Goal: Task Accomplishment & Management: Manage account settings

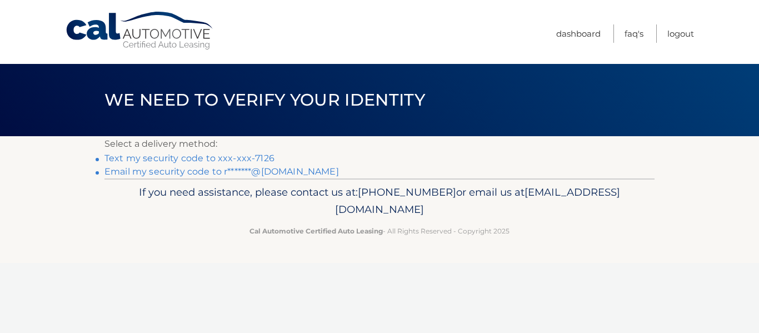
click at [189, 157] on link "Text my security code to xxx-xxx-7126" at bounding box center [189, 158] width 170 height 11
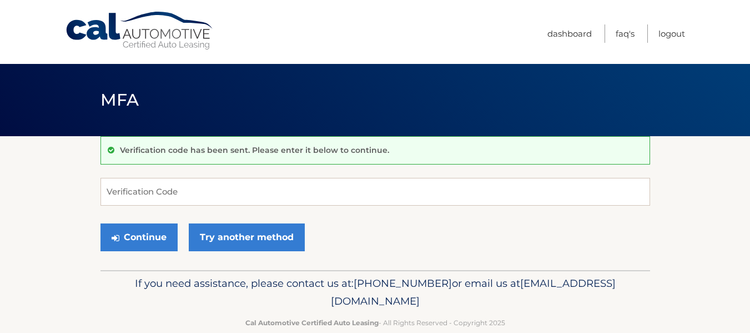
click at [189, 157] on div "Verification code has been sent. Please enter it below to continue." at bounding box center [376, 150] width 550 height 28
click at [132, 189] on input "Verification Code" at bounding box center [376, 192] width 550 height 28
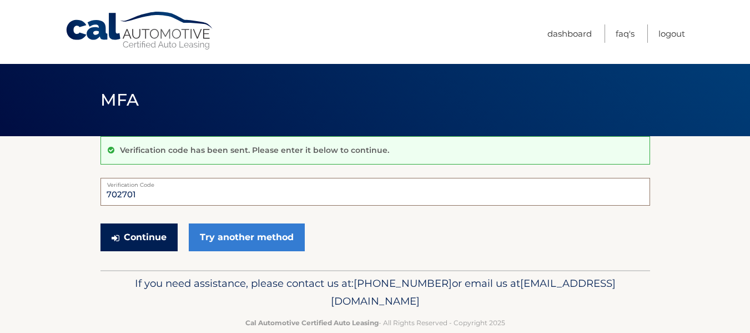
type input "702701"
click at [134, 236] on button "Continue" at bounding box center [139, 237] width 77 height 28
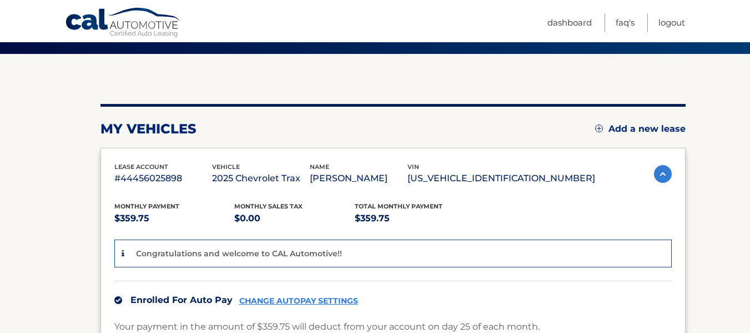
scroll to position [44, 0]
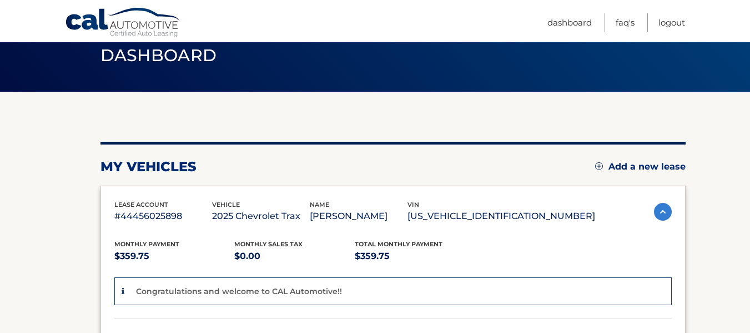
click at [658, 164] on link "Add a new lease" at bounding box center [640, 166] width 91 height 11
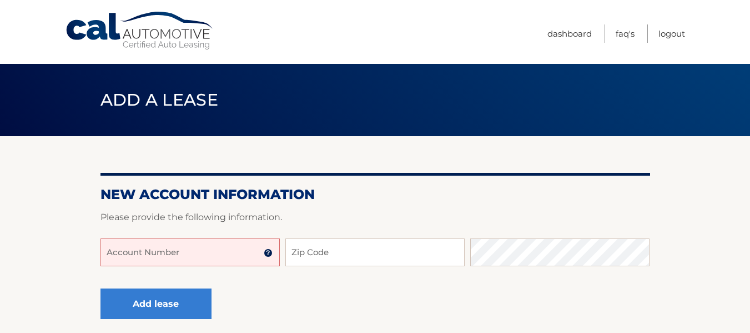
click at [194, 251] on input "Account Number" at bounding box center [190, 252] width 179 height 28
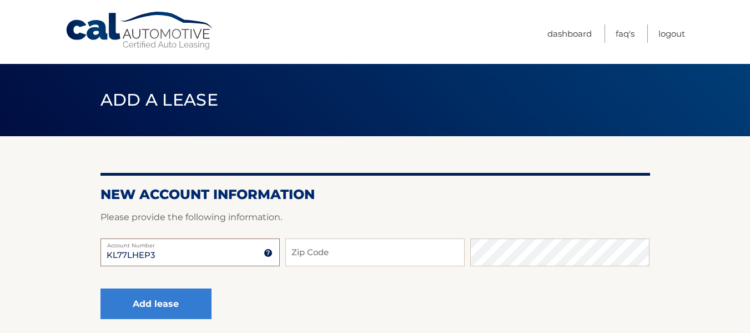
click at [180, 257] on input "KL77LHEP3" at bounding box center [190, 252] width 179 height 28
type input "KL77LHEP3SC321040"
click at [315, 253] on input "Zip Code" at bounding box center [374, 252] width 179 height 28
type input "14737"
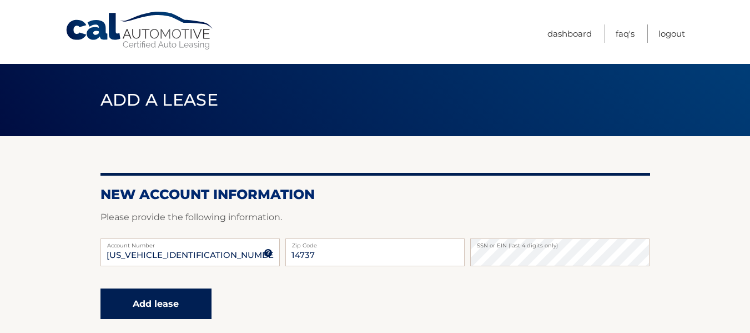
click at [171, 298] on button "Add lease" at bounding box center [156, 303] width 111 height 31
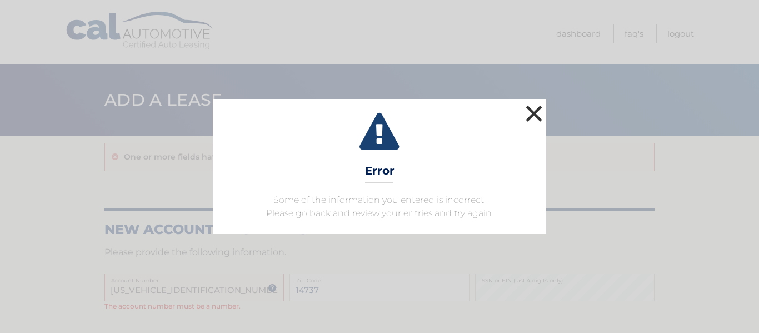
click at [534, 111] on button "×" at bounding box center [534, 113] width 22 height 22
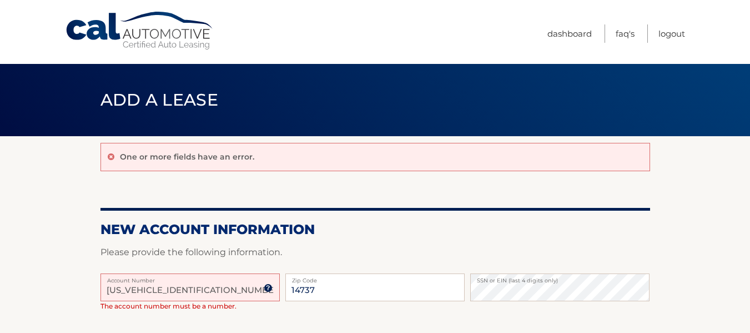
scroll to position [22, 0]
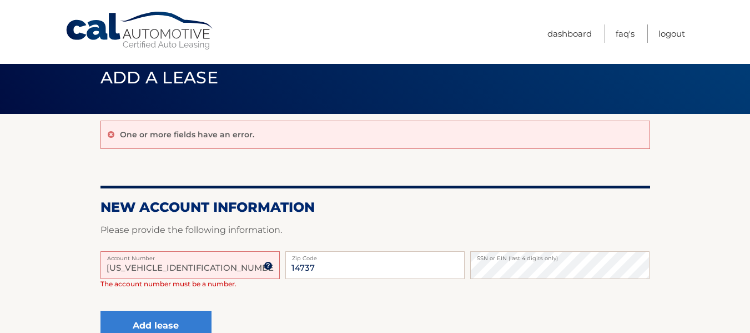
click at [216, 265] on input "KL77LHEP3SC321040" at bounding box center [190, 265] width 179 height 28
type input "K"
click at [201, 270] on input "Account Number" at bounding box center [190, 265] width 179 height 28
click at [194, 268] on input "Account Number" at bounding box center [190, 265] width 179 height 28
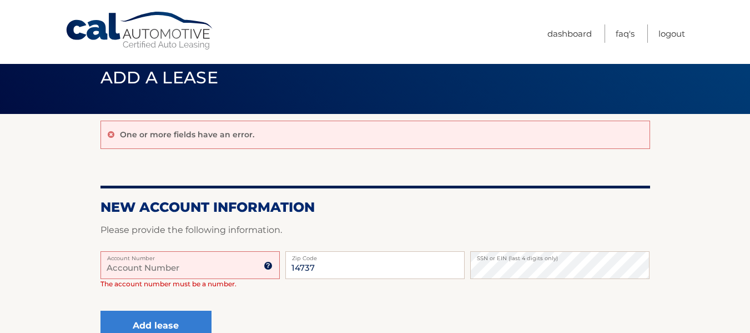
click at [194, 268] on input "Account Number" at bounding box center [190, 265] width 179 height 28
click at [105, 270] on input "Account Number" at bounding box center [190, 265] width 179 height 28
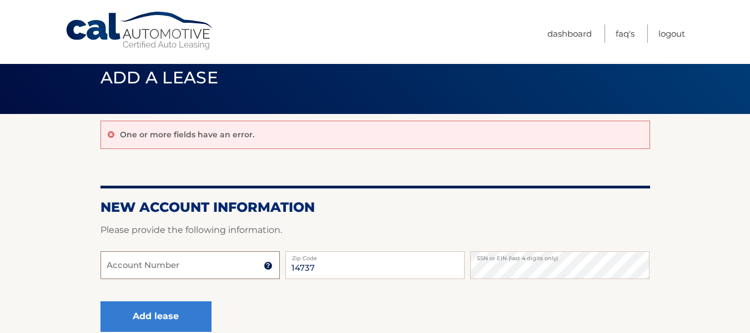
drag, startPoint x: 105, startPoint y: 270, endPoint x: 111, endPoint y: 270, distance: 5.6
click at [111, 270] on input "Account Number" at bounding box center [190, 265] width 179 height 28
type input "44456030210"
click at [366, 212] on h2 "New Account Information" at bounding box center [376, 207] width 550 height 17
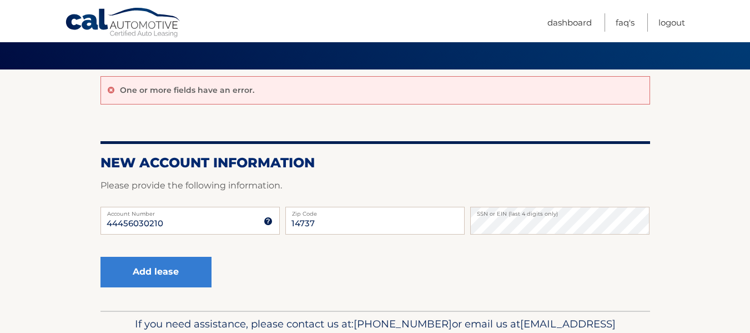
scroll to position [89, 0]
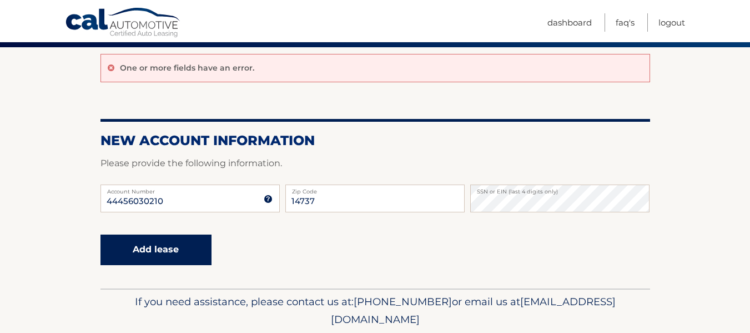
click at [144, 246] on button "Add lease" at bounding box center [156, 249] width 111 height 31
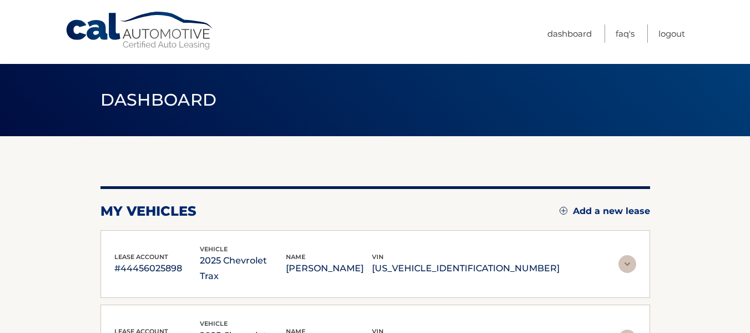
click at [454, 167] on div "You are registered for this site, but you haven't enrolled in online payments. …" at bounding box center [376, 271] width 550 height 270
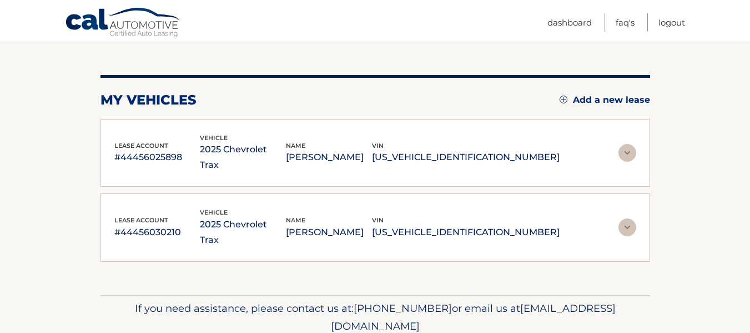
scroll to position [126, 0]
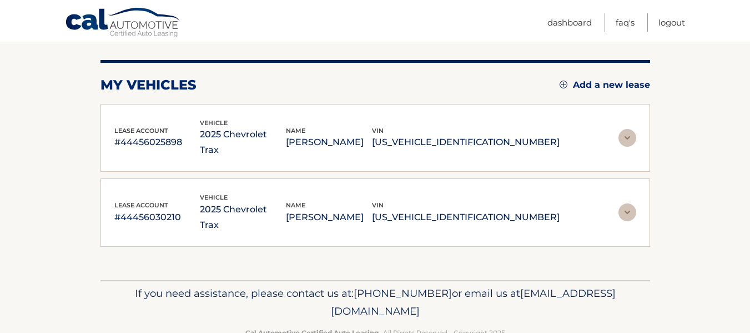
click at [627, 203] on img at bounding box center [628, 212] width 18 height 18
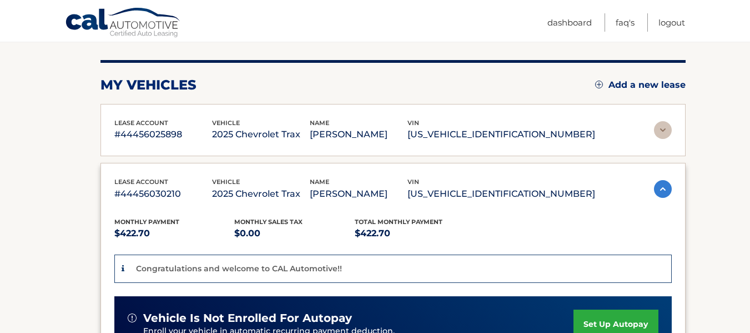
click at [659, 131] on img at bounding box center [663, 130] width 18 height 18
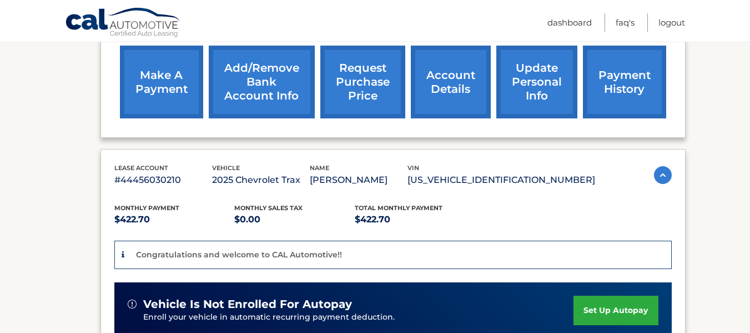
scroll to position [423, 0]
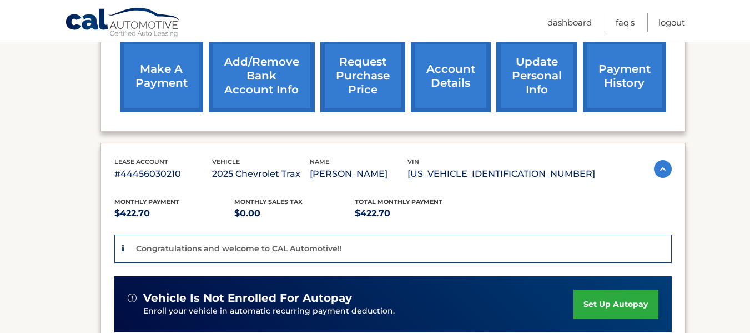
click at [450, 74] on link "account details" at bounding box center [451, 75] width 80 height 73
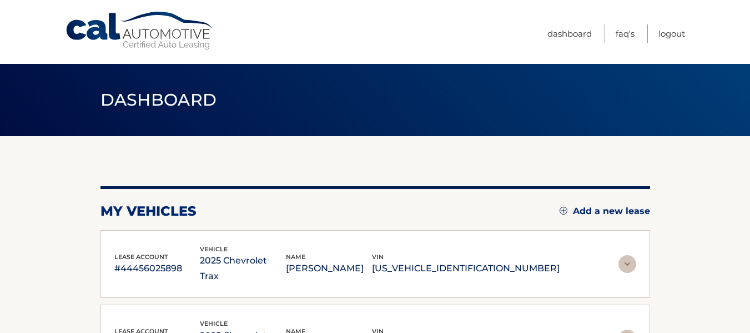
scroll to position [126, 0]
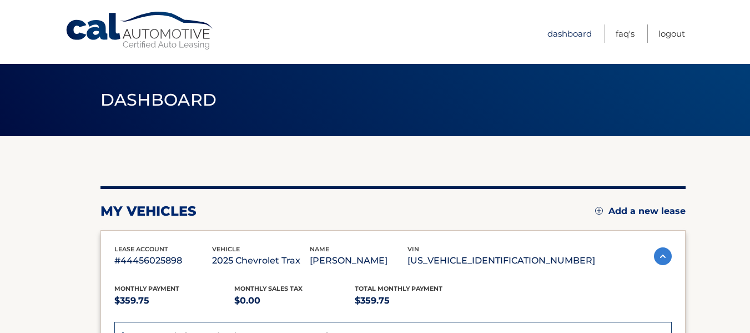
click at [573, 33] on link "Dashboard" at bounding box center [570, 33] width 44 height 18
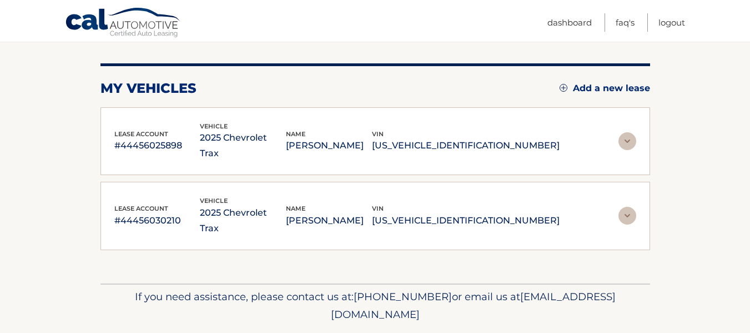
scroll to position [126, 0]
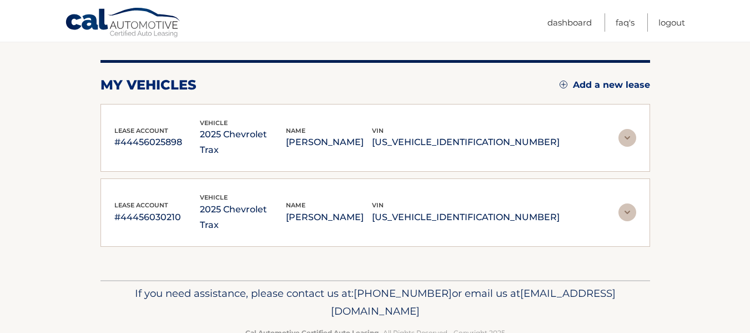
click at [627, 203] on img at bounding box center [628, 212] width 18 height 18
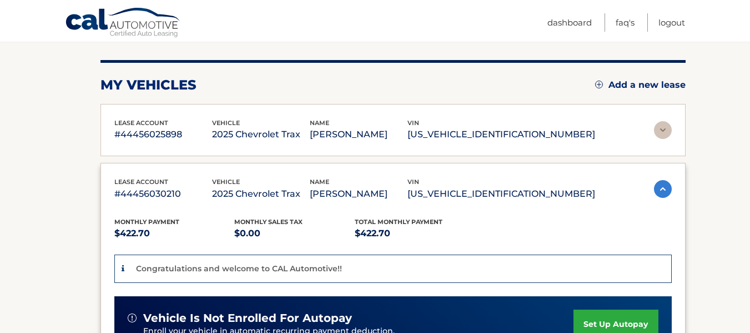
click at [705, 198] on section "You are registered for this site, but you haven't enrolled in online payments. …" at bounding box center [375, 286] width 750 height 553
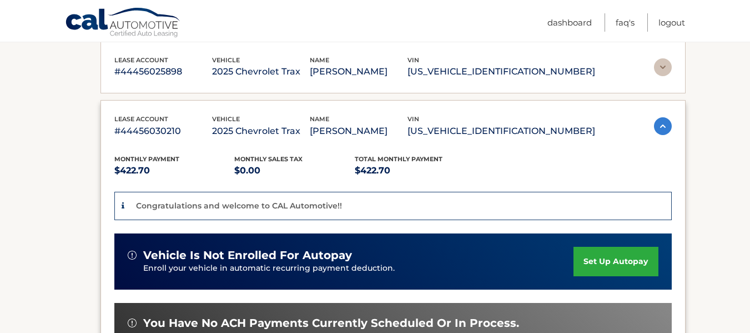
scroll to position [215, 0]
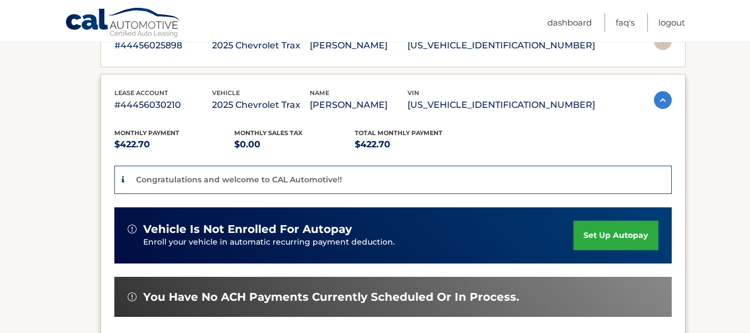
click at [600, 232] on link "set up autopay" at bounding box center [616, 235] width 84 height 29
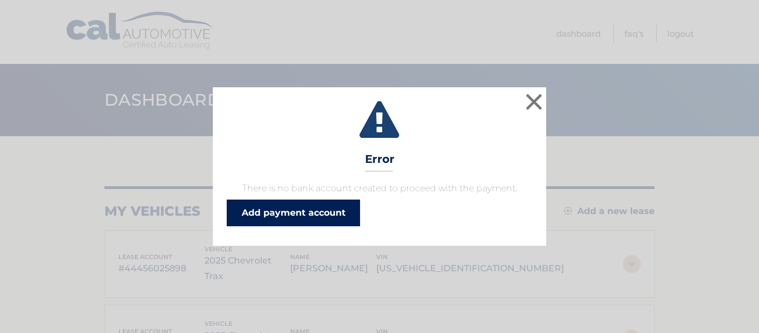
click at [309, 211] on link "Add payment account" at bounding box center [293, 212] width 133 height 27
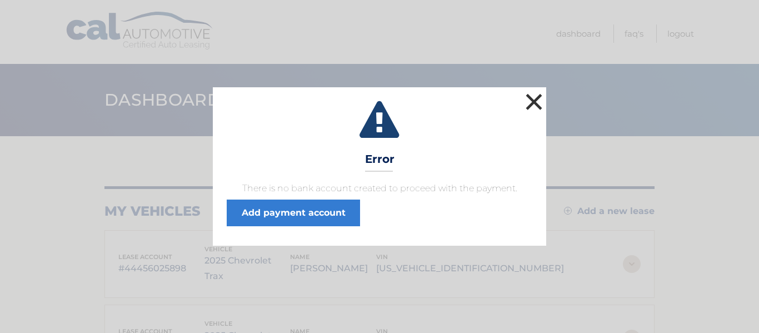
click at [534, 101] on button "×" at bounding box center [534, 102] width 22 height 22
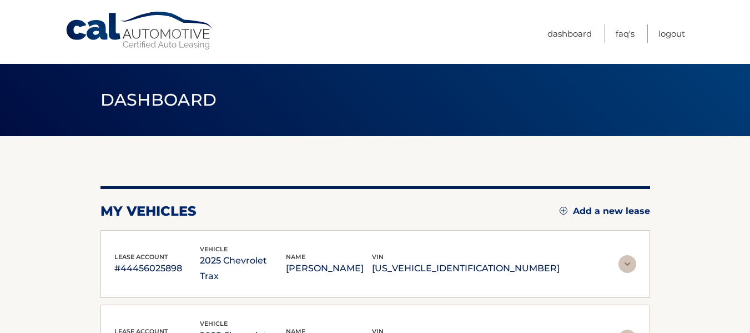
click at [626, 255] on img at bounding box center [628, 264] width 18 height 18
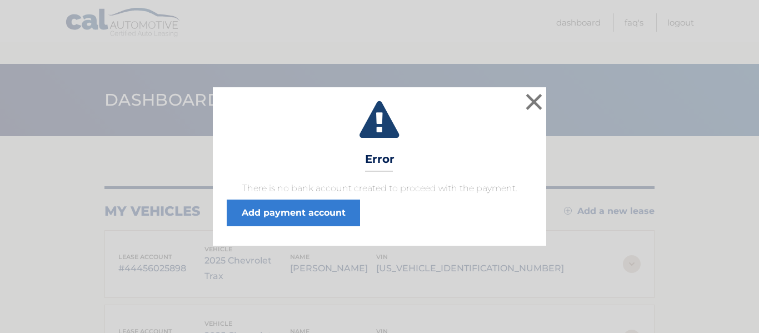
scroll to position [126, 4]
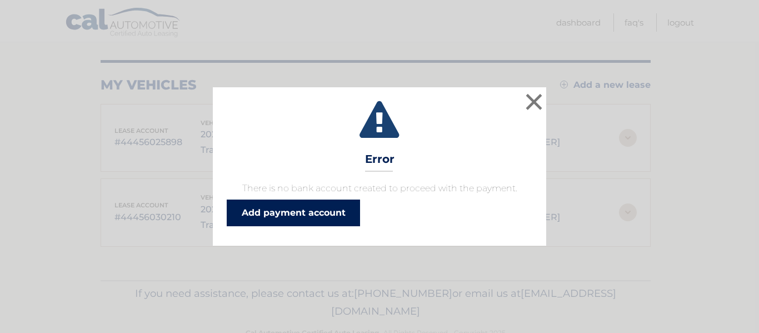
click at [299, 212] on link "Add payment account" at bounding box center [293, 212] width 133 height 27
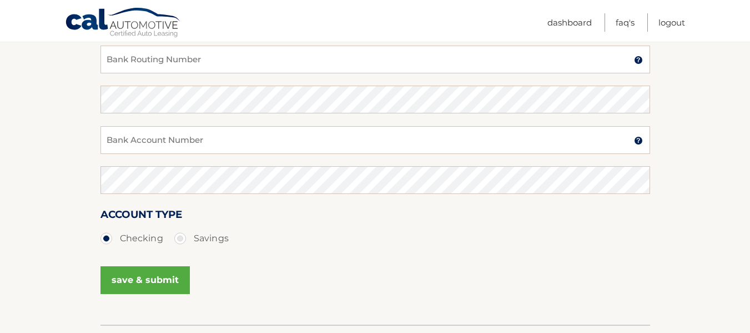
scroll to position [267, 0]
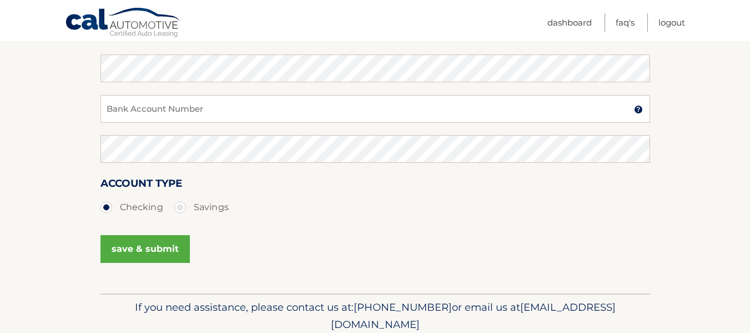
click at [687, 187] on section "Account Overview | Set Up Account Info ADD NEW ACCOUNT Please complete the foll…" at bounding box center [375, 81] width 750 height 424
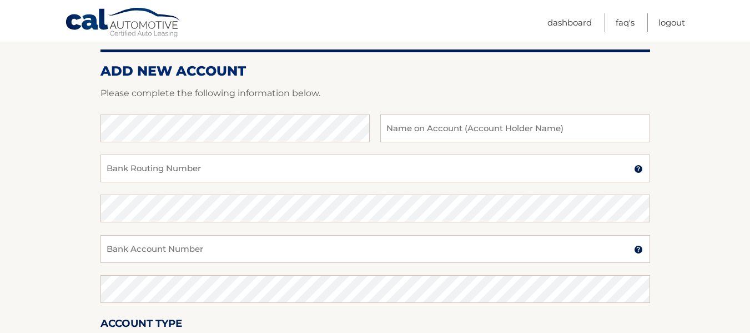
scroll to position [89, 0]
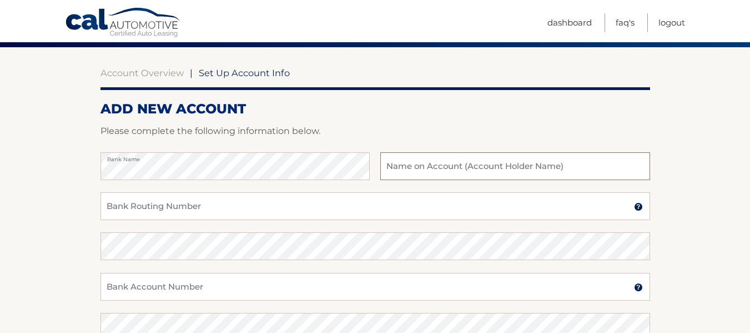
click at [406, 162] on input "text" at bounding box center [514, 166] width 269 height 28
type input "Robert Mercier"
click at [152, 208] on input "Bank Routing Number" at bounding box center [376, 206] width 550 height 28
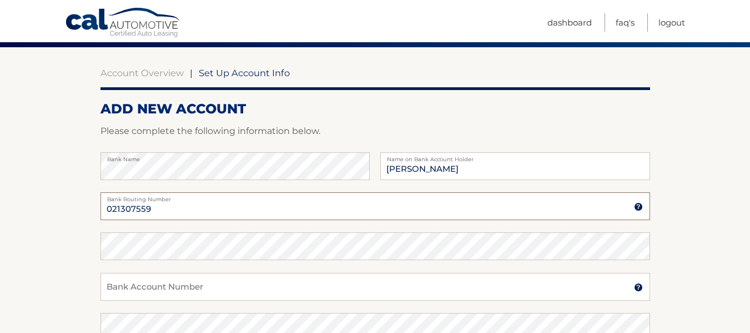
type input "021307559"
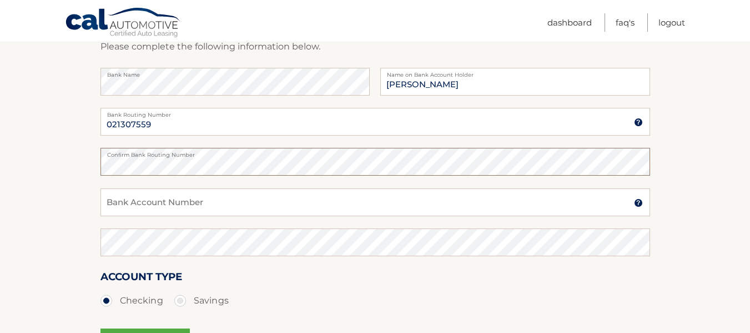
scroll to position [178, 0]
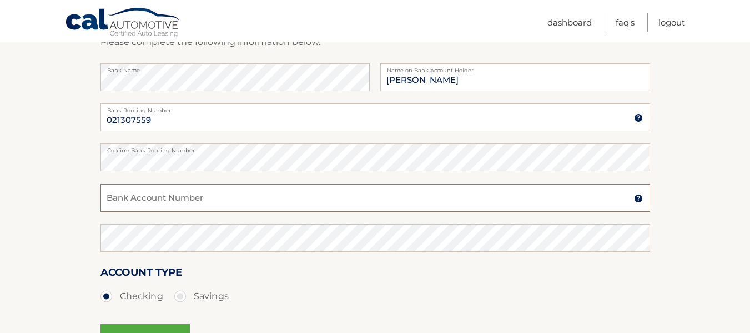
click at [138, 200] on input "Bank Account Number" at bounding box center [376, 198] width 550 height 28
type input "4130234000"
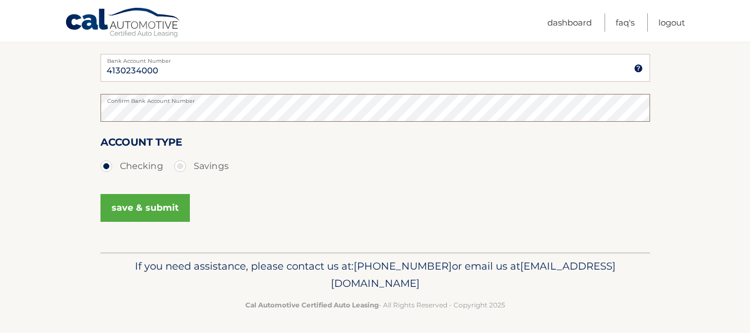
scroll to position [312, 0]
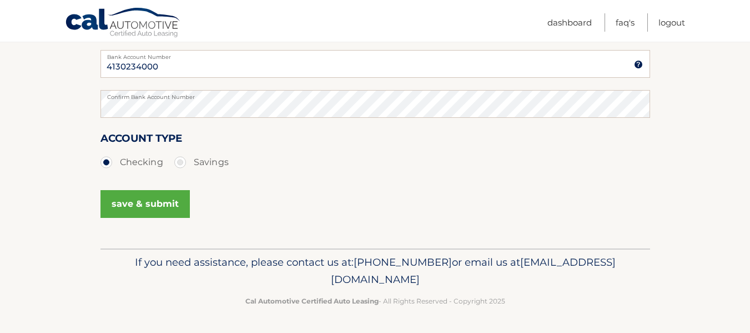
click at [149, 200] on button "save & submit" at bounding box center [145, 204] width 89 height 28
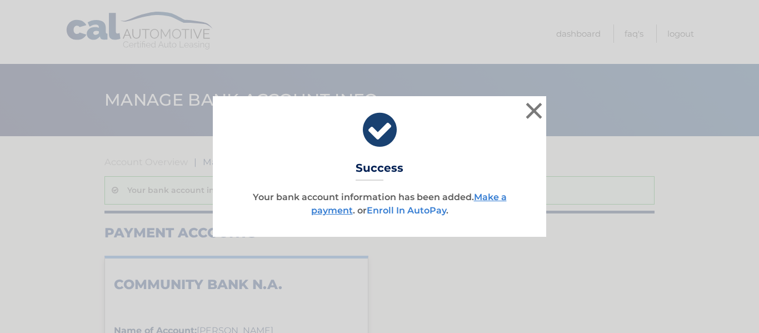
click at [417, 209] on link "Enroll In AutoPay" at bounding box center [406, 210] width 79 height 11
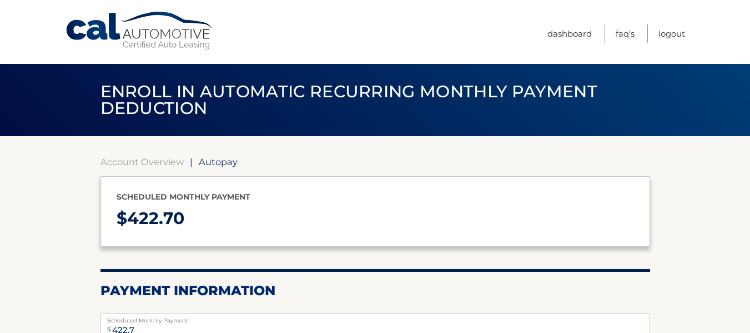
select select "NGRlNjc2ZmQtMjkyNy00ZjIxLTkyYzUtMGU3MmI4NDFlMDYx"
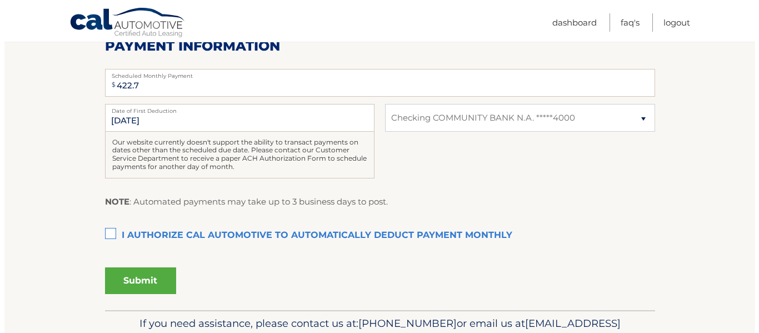
scroll to position [267, 0]
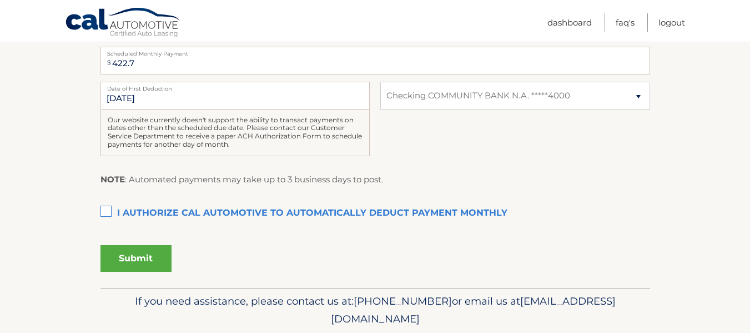
click at [106, 211] on label "I authorize cal automotive to automatically deduct payment monthly This checkbo…" at bounding box center [376, 213] width 550 height 22
click at [0, 0] on input "I authorize cal automotive to automatically deduct payment monthly This checkbo…" at bounding box center [0, 0] width 0 height 0
click at [133, 256] on button "Submit" at bounding box center [136, 258] width 71 height 27
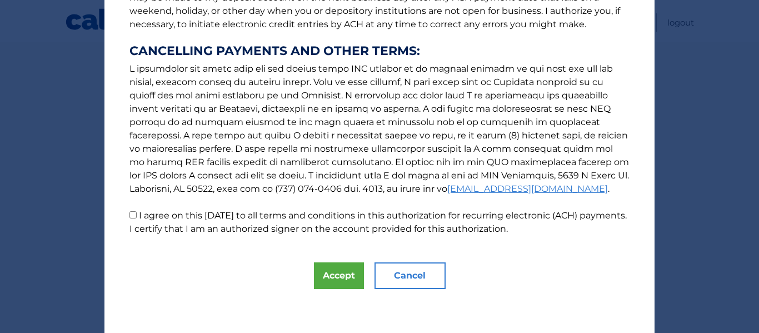
scroll to position [192, 0]
click at [131, 214] on input "I agree on this 10/12/2025 to all terms and conditions in this authorization fo…" at bounding box center [132, 214] width 7 height 7
checkbox input "true"
click at [336, 275] on button "Accept" at bounding box center [339, 275] width 50 height 27
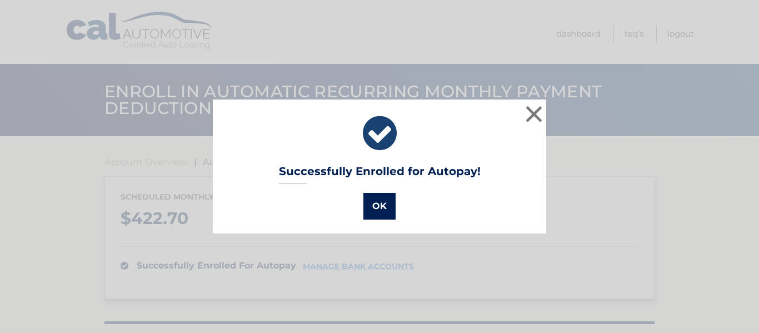
click at [374, 201] on button "OK" at bounding box center [379, 206] width 32 height 27
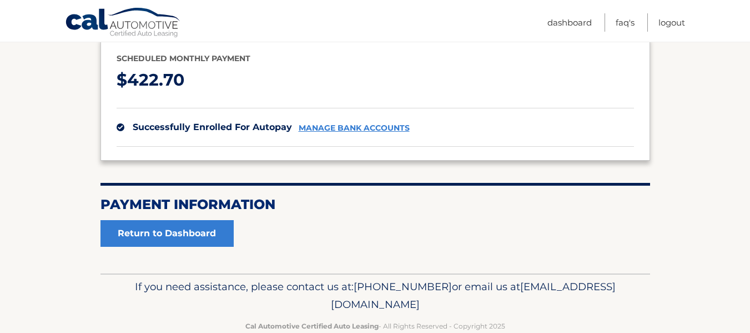
scroll to position [163, 0]
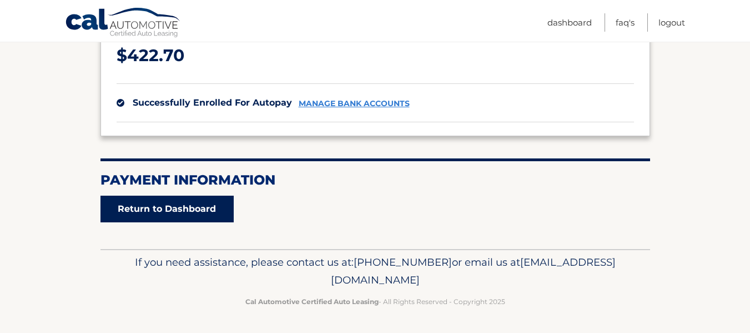
click at [162, 206] on link "Return to Dashboard" at bounding box center [167, 209] width 133 height 27
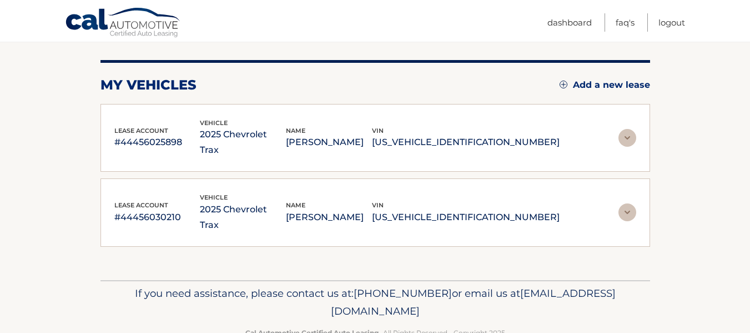
scroll to position [104, 0]
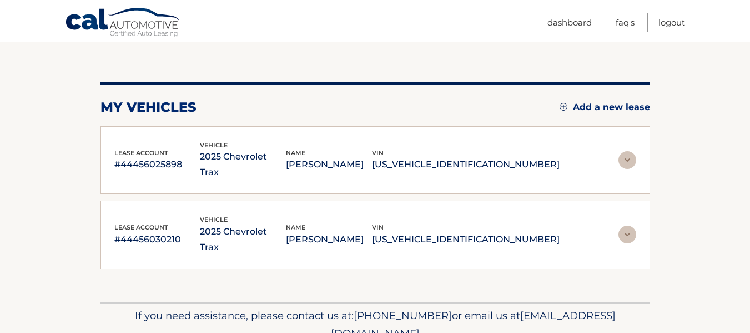
click at [628, 151] on img at bounding box center [628, 160] width 18 height 18
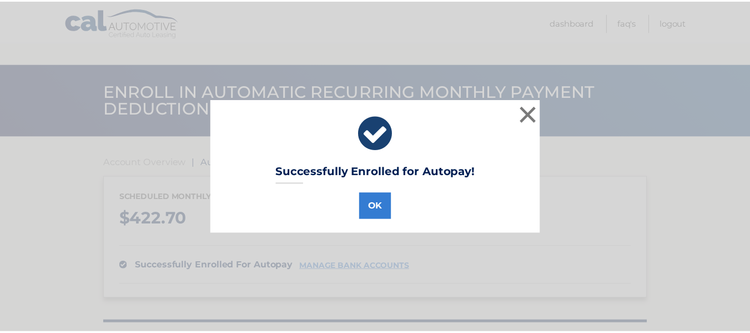
scroll to position [163, 0]
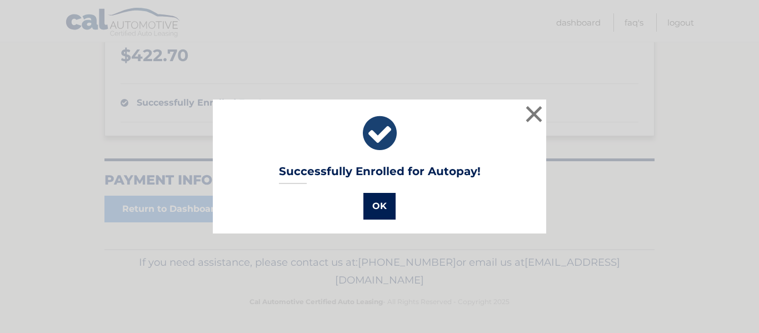
click at [368, 206] on button "OK" at bounding box center [379, 206] width 32 height 27
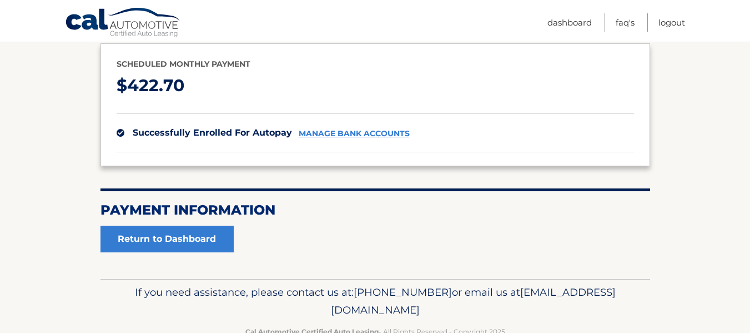
scroll to position [133, 0]
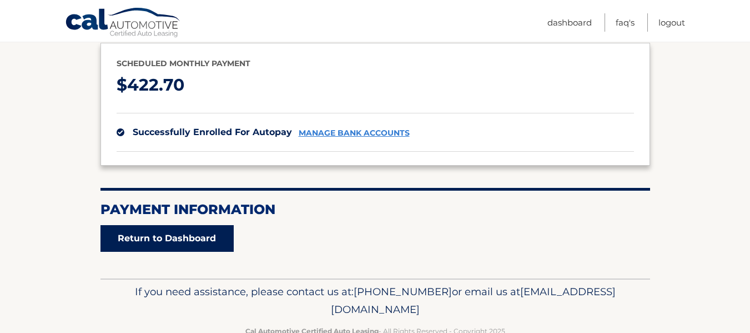
click at [174, 236] on link "Return to Dashboard" at bounding box center [167, 238] width 133 height 27
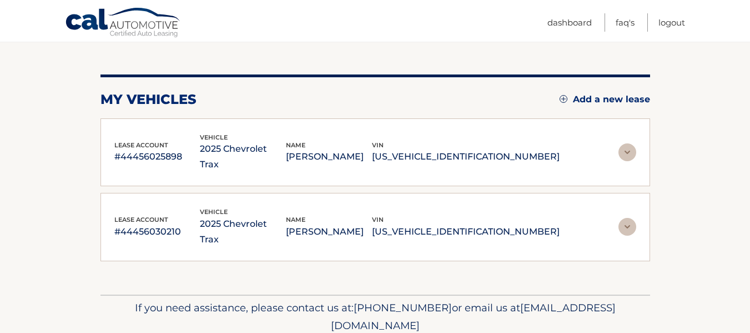
scroll to position [126, 0]
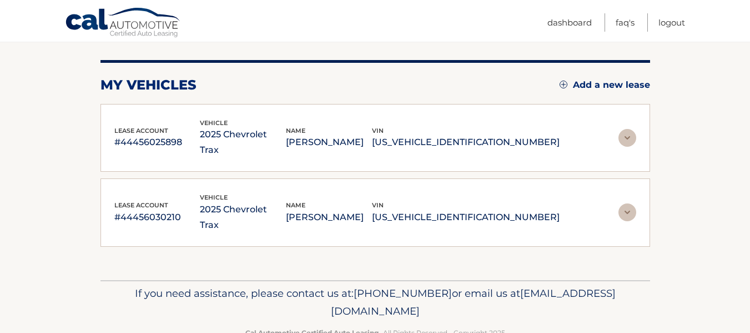
click at [625, 131] on img at bounding box center [628, 138] width 18 height 18
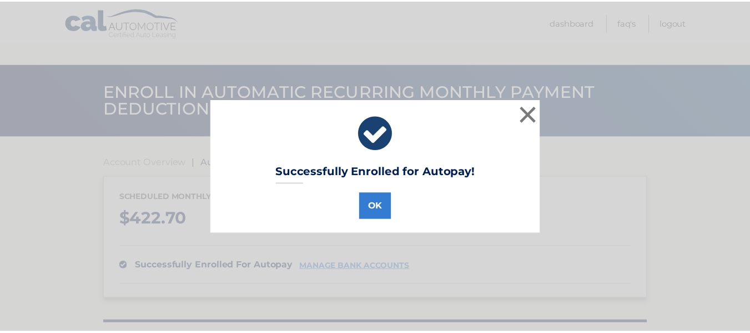
scroll to position [133, 0]
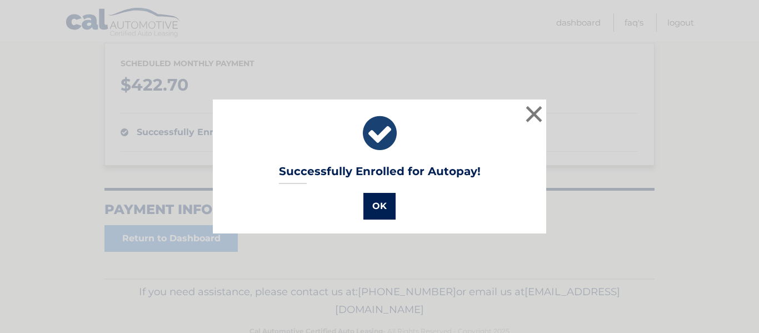
click at [371, 200] on button "OK" at bounding box center [379, 206] width 32 height 27
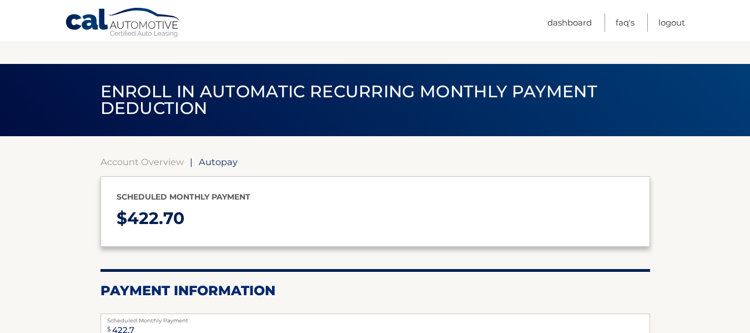
select select "NGRlNjc2ZmQtMjkyNy00ZjIxLTkyYzUtMGU3MmI4NDFlMDYx"
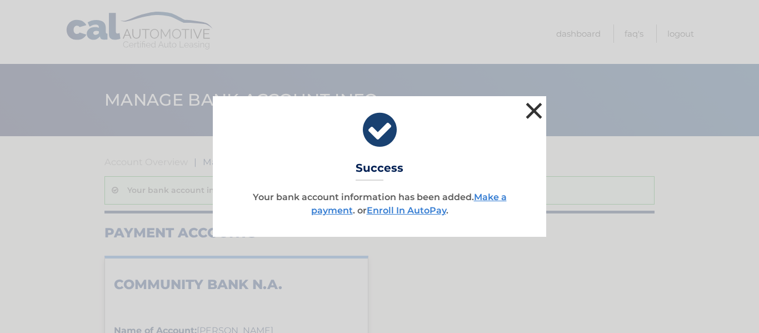
click at [528, 107] on button "×" at bounding box center [534, 110] width 22 height 22
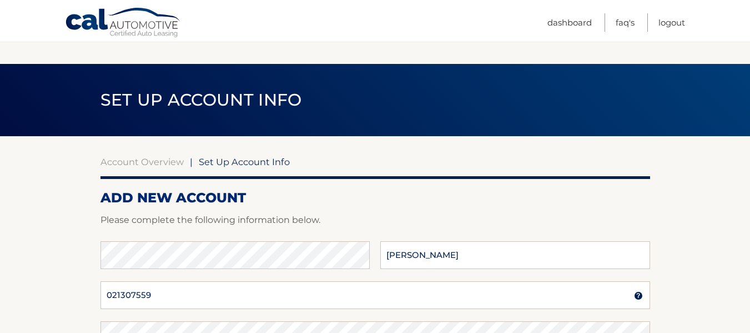
scroll to position [312, 0]
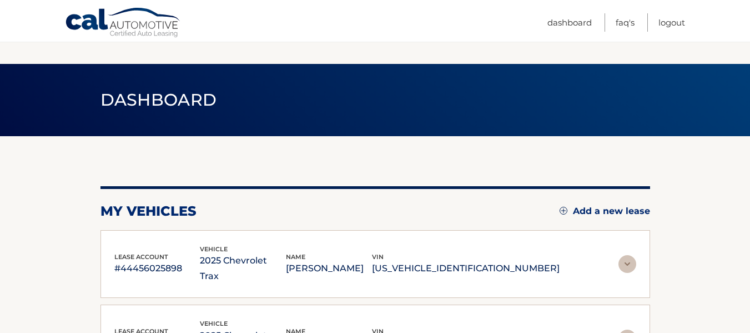
scroll to position [126, 0]
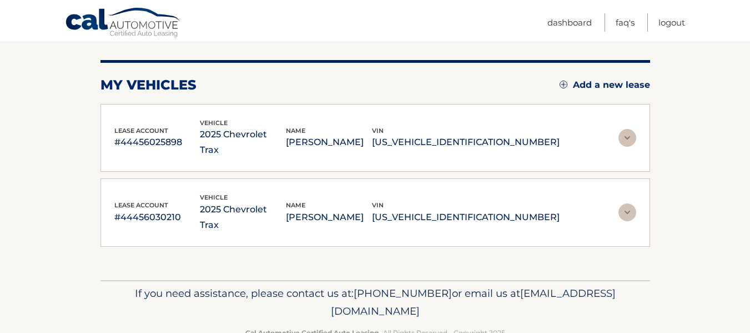
click at [627, 203] on img at bounding box center [628, 212] width 18 height 18
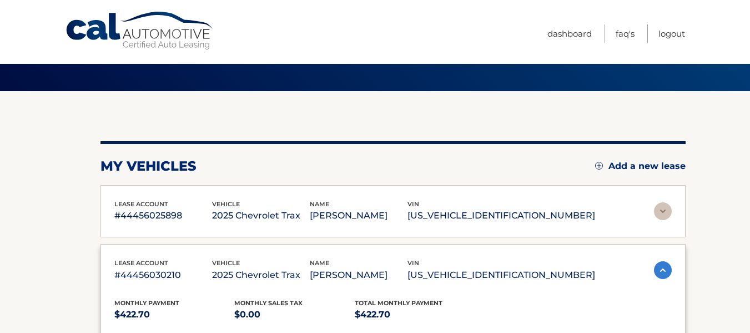
scroll to position [0, 0]
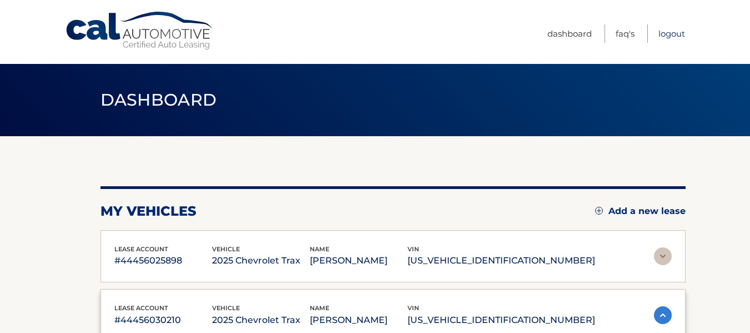
click at [670, 33] on link "Logout" at bounding box center [672, 33] width 27 height 18
